Goal: Entertainment & Leisure: Browse casually

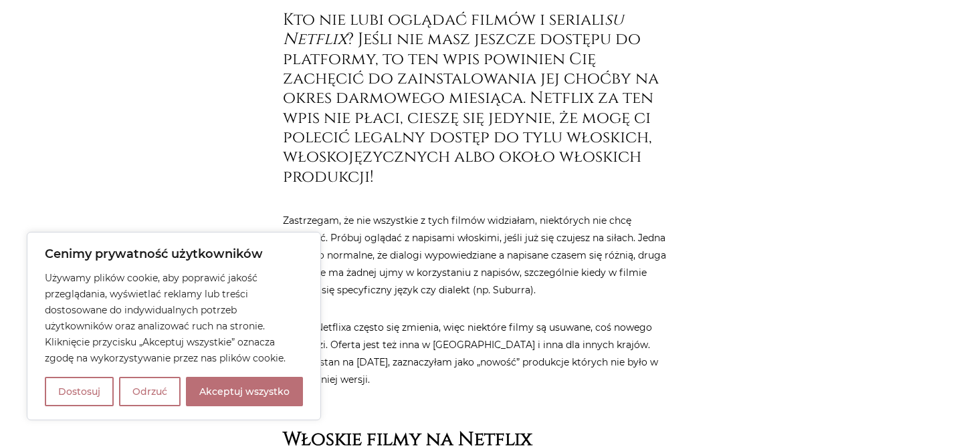
scroll to position [557, 0]
click at [222, 391] on button "Akceptuj wszystko" at bounding box center [244, 391] width 117 height 29
checkbox input "true"
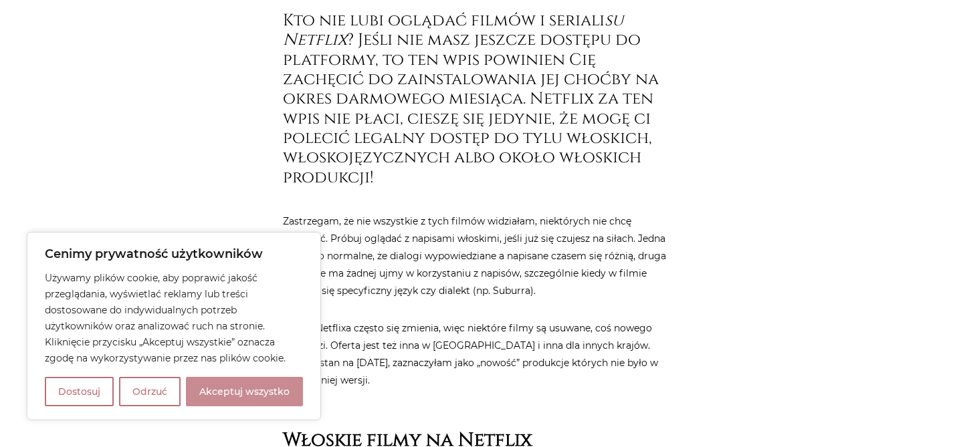
checkbox input "true"
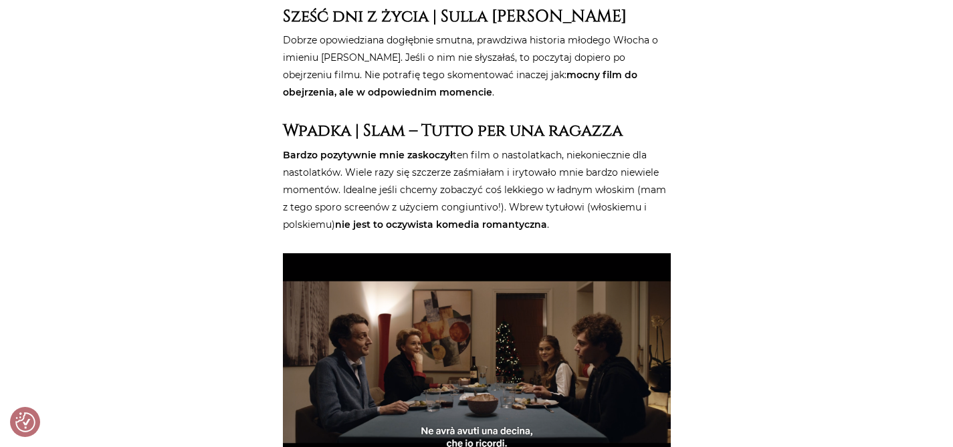
scroll to position [1010, 0]
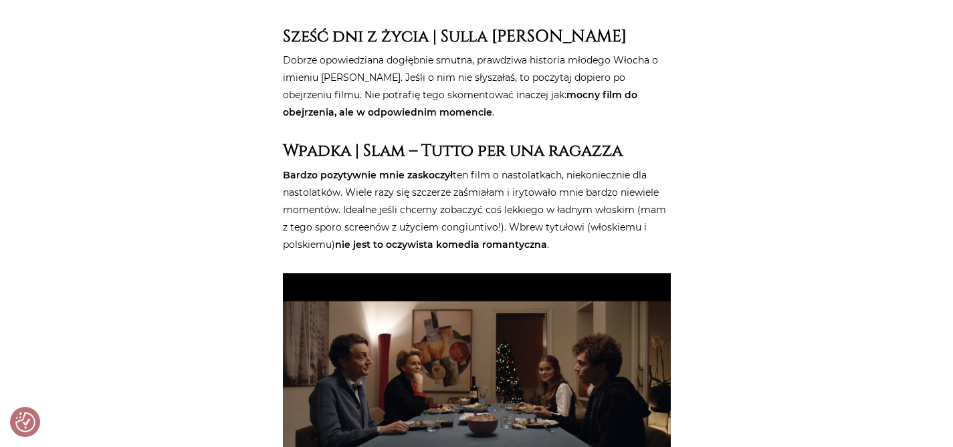
click at [292, 198] on p "Bardzo pozytywnie mnie zaskoczył ten film o nastolatkach, niekoniecznie dla nas…" at bounding box center [477, 209] width 388 height 87
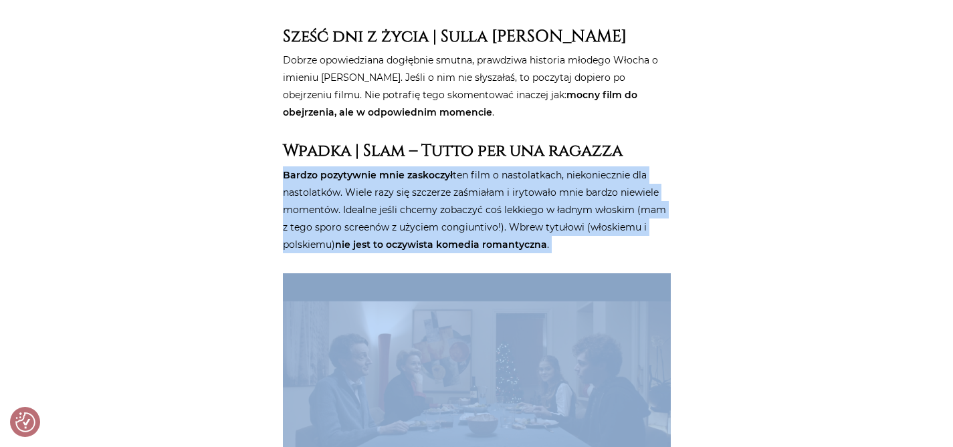
click at [292, 198] on p "Bardzo pozytywnie mnie zaskoczył ten film o nastolatkach, niekoniecznie dla nas…" at bounding box center [477, 209] width 388 height 87
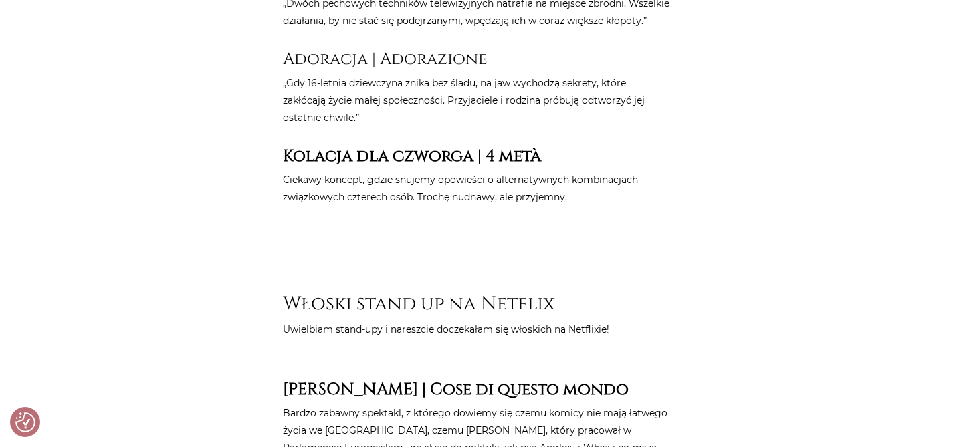
scroll to position [7275, 0]
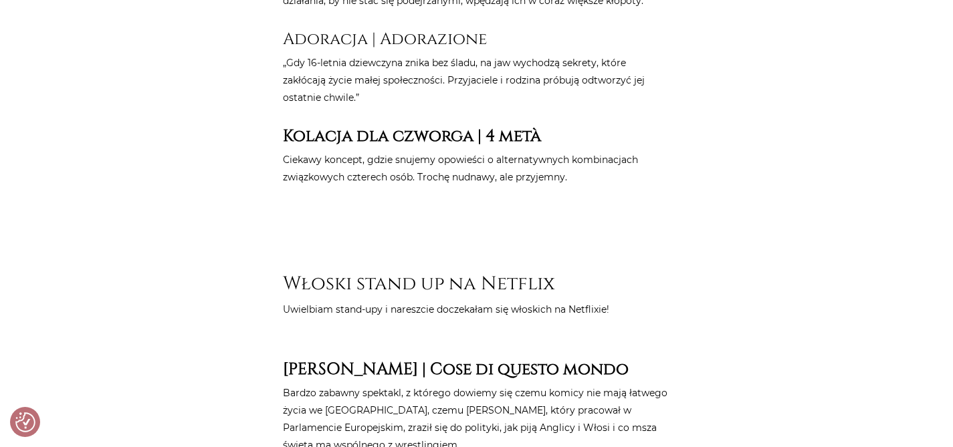
click at [461, 301] on p "Uwielbiam stand-upy i nareszcie doczekałam się włoskich na Netflixie!" at bounding box center [477, 309] width 388 height 17
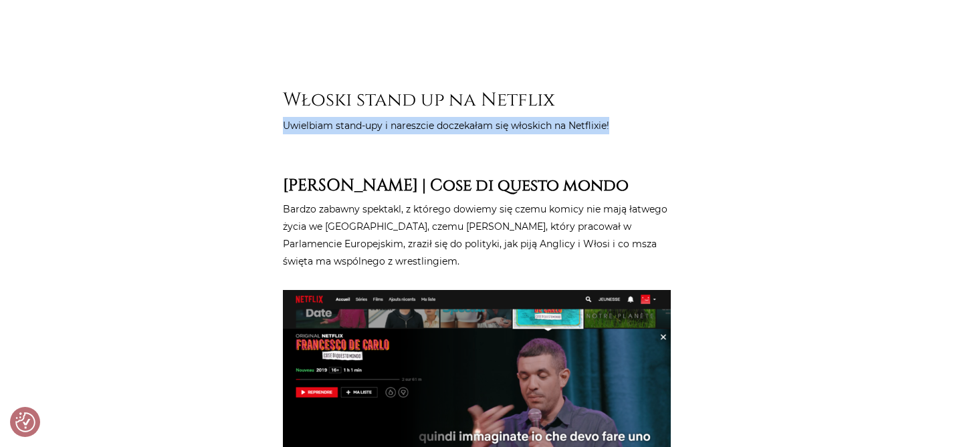
scroll to position [7464, 0]
